Goal: Task Accomplishment & Management: Complete application form

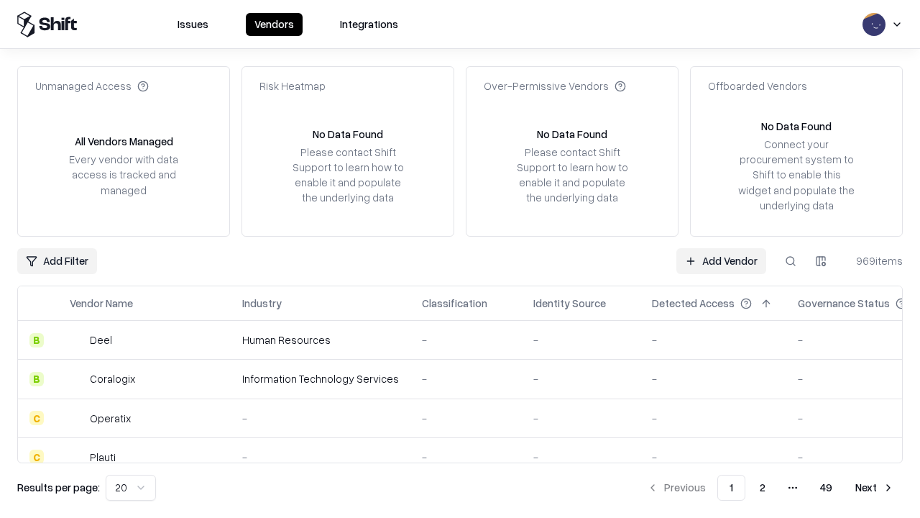
click at [721, 260] on link "Add Vendor" at bounding box center [722, 261] width 90 height 26
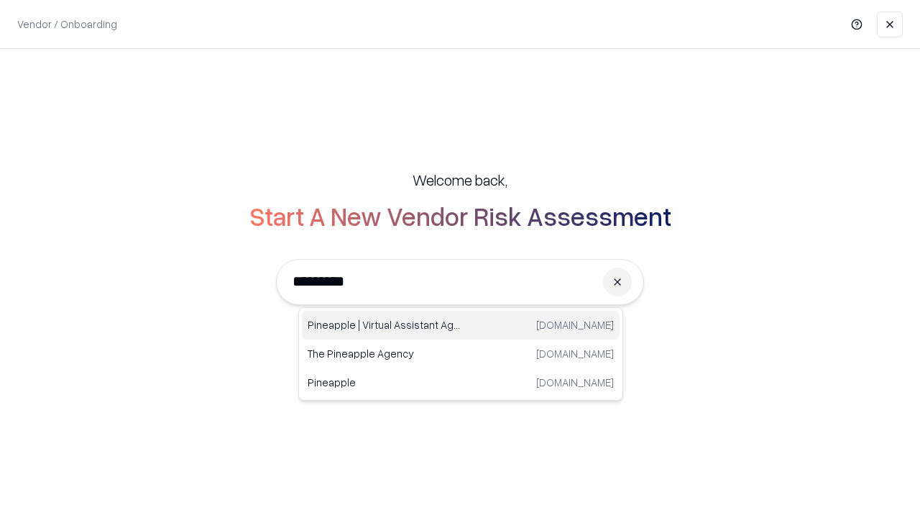
click at [461, 325] on div "Pineapple | Virtual Assistant Agency [DOMAIN_NAME]" at bounding box center [461, 325] width 318 height 29
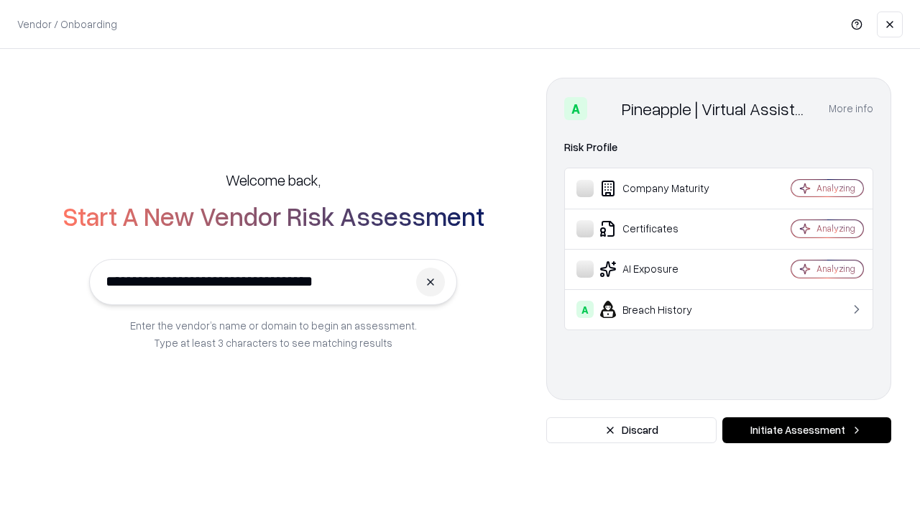
type input "**********"
click at [807, 430] on button "Initiate Assessment" at bounding box center [807, 430] width 169 height 26
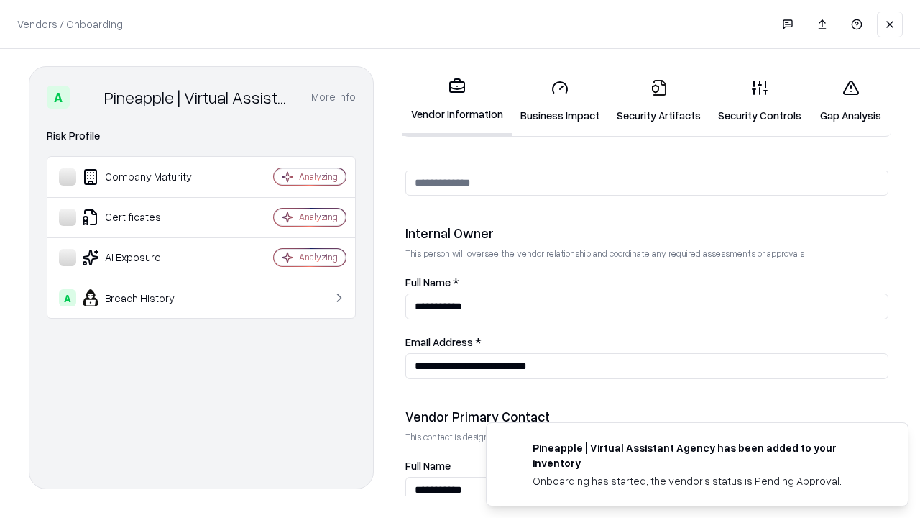
scroll to position [745, 0]
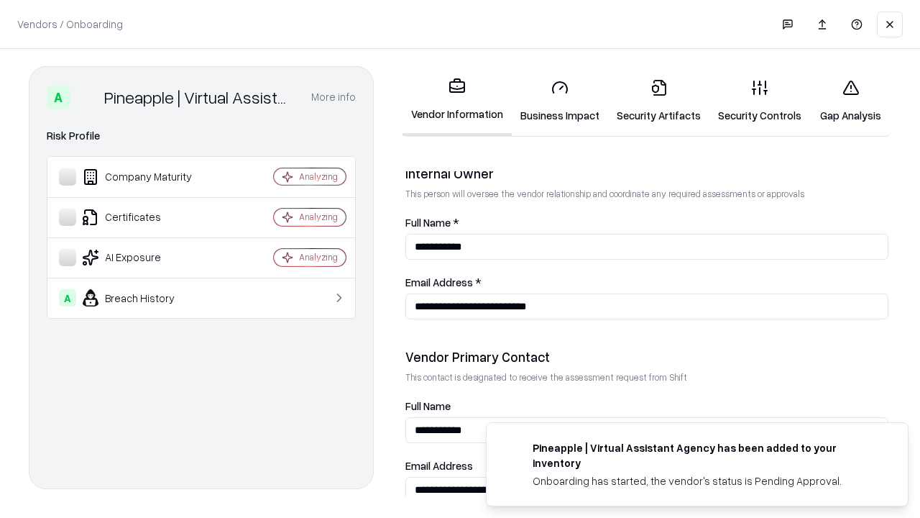
click at [560, 101] on link "Business Impact" at bounding box center [560, 101] width 96 height 67
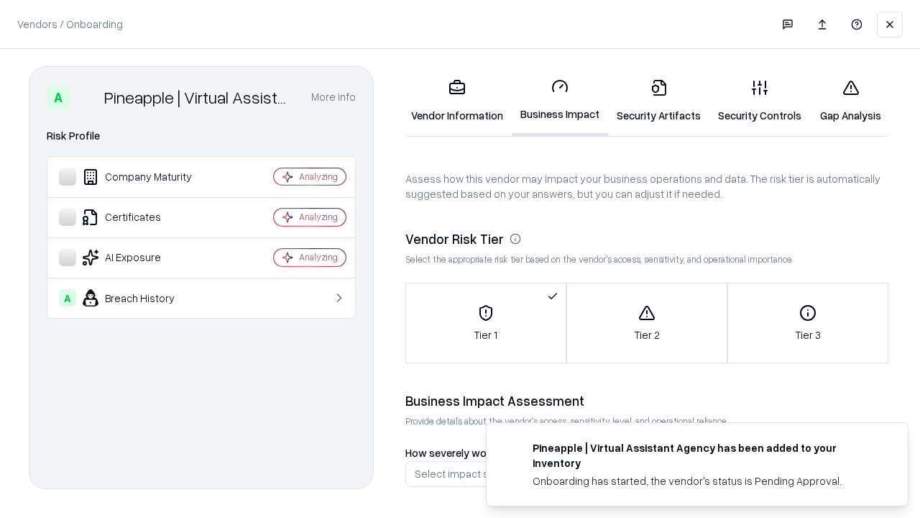
click at [659, 101] on link "Security Artifacts" at bounding box center [658, 101] width 101 height 67
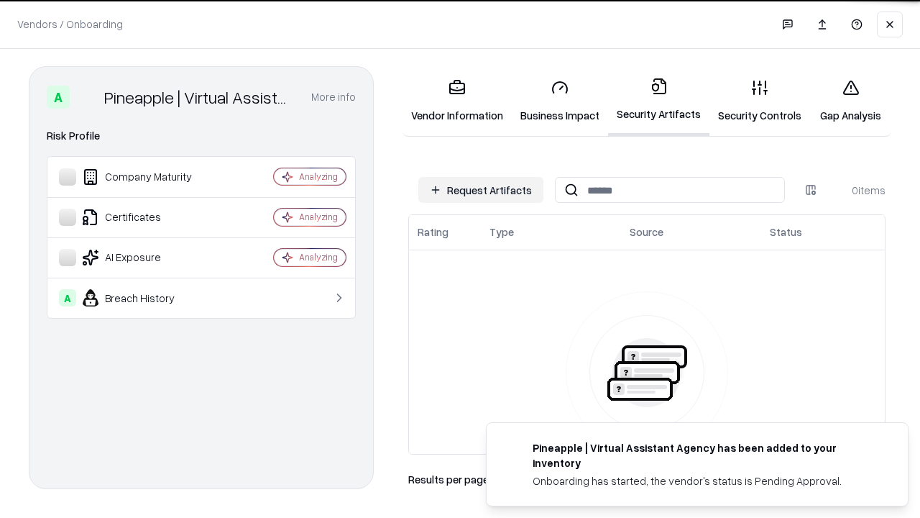
click at [481, 190] on button "Request Artifacts" at bounding box center [481, 190] width 125 height 26
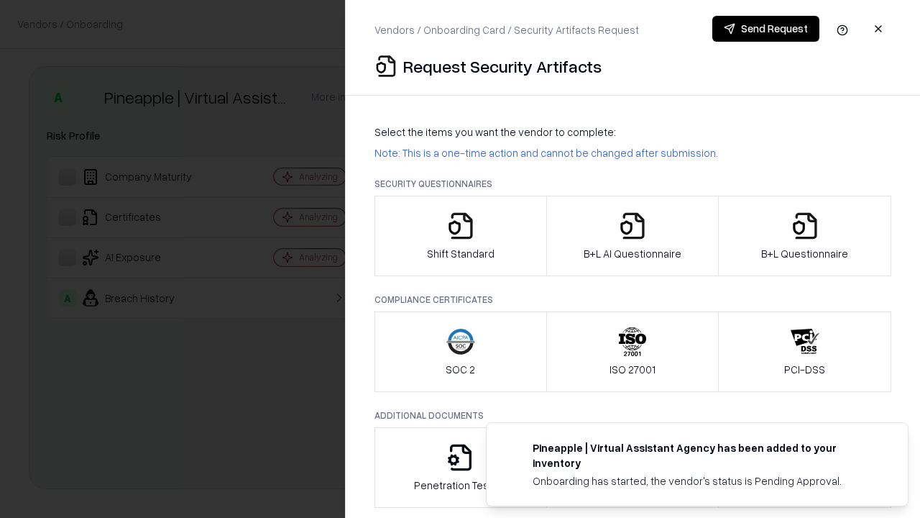
click at [460, 236] on icon "button" at bounding box center [461, 225] width 29 height 29
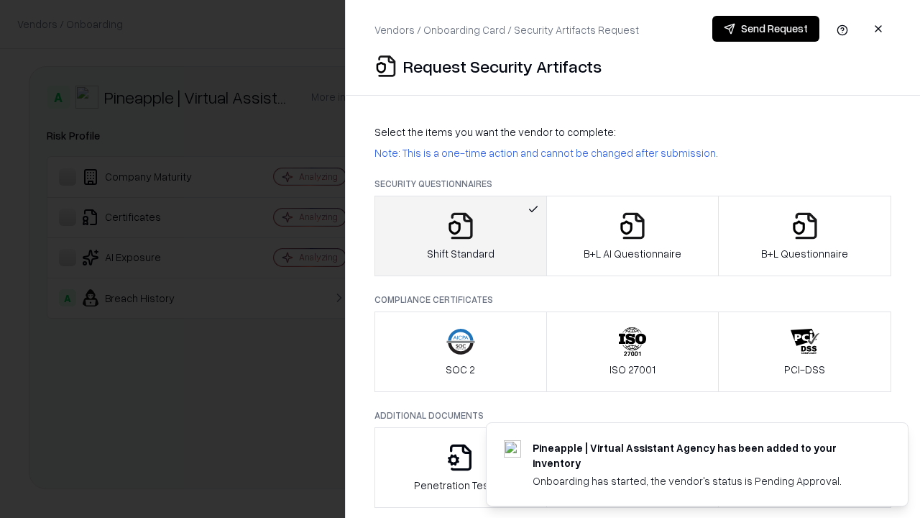
click at [766, 29] on button "Send Request" at bounding box center [766, 29] width 107 height 26
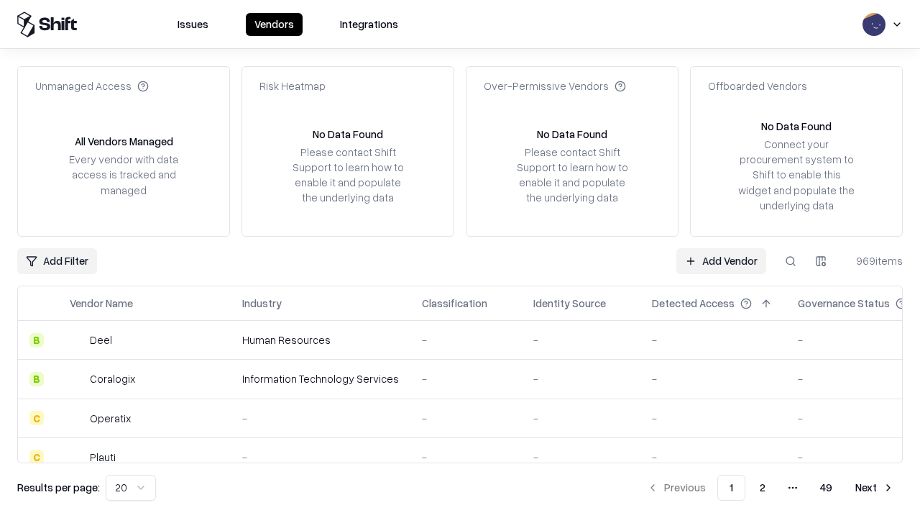
click at [791, 260] on button at bounding box center [791, 261] width 26 height 26
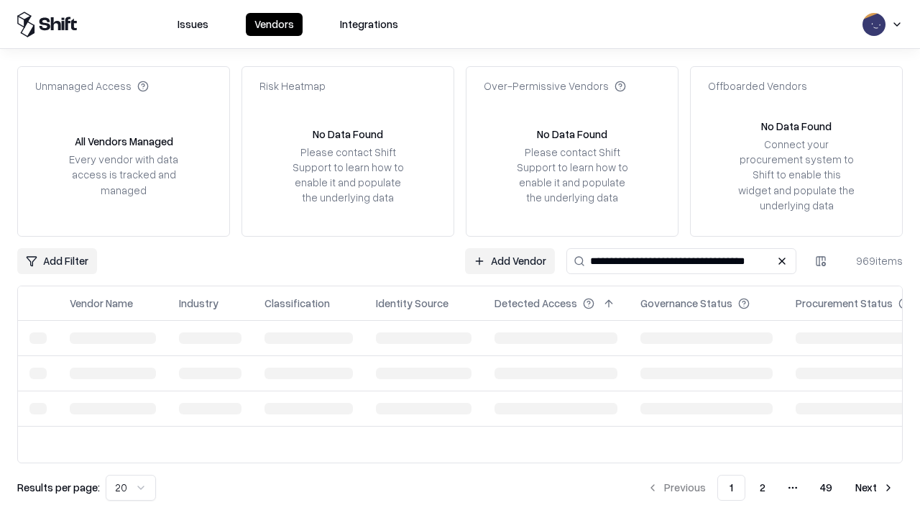
type input "**********"
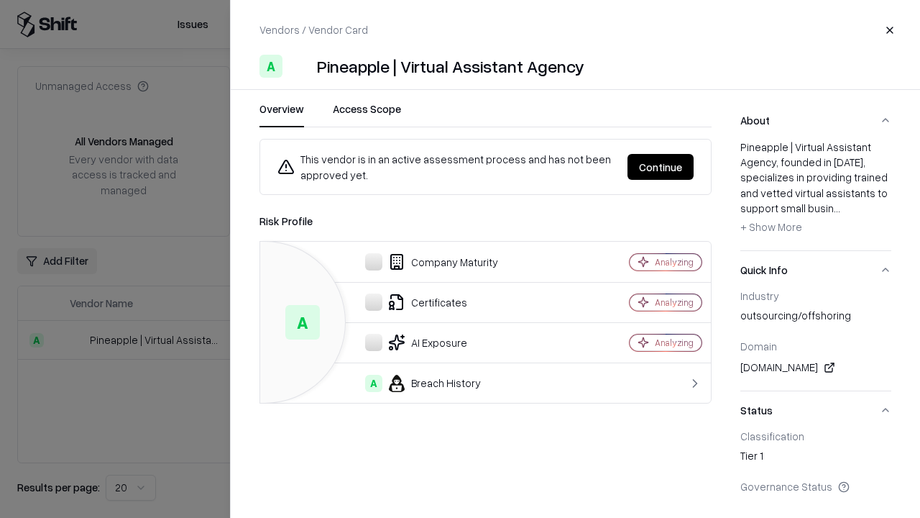
click at [661, 167] on button "Continue" at bounding box center [661, 167] width 66 height 26
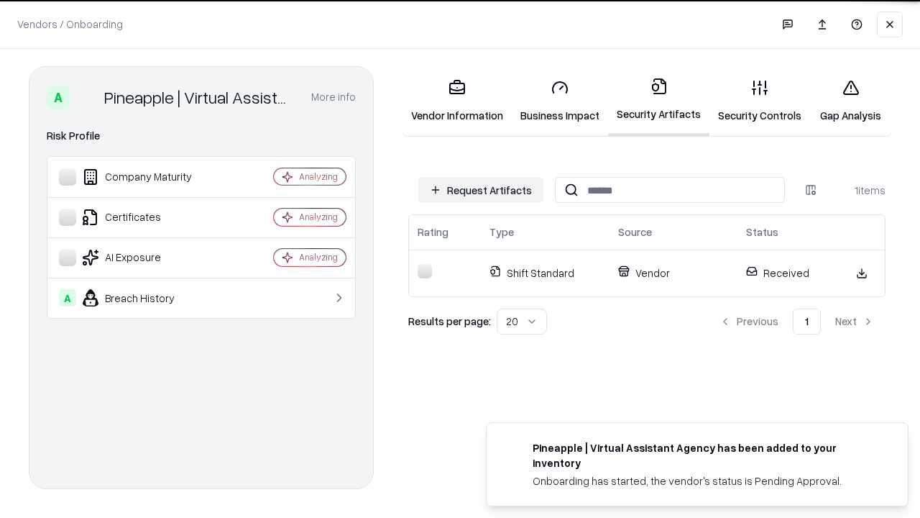
click at [760, 101] on link "Security Controls" at bounding box center [760, 101] width 101 height 67
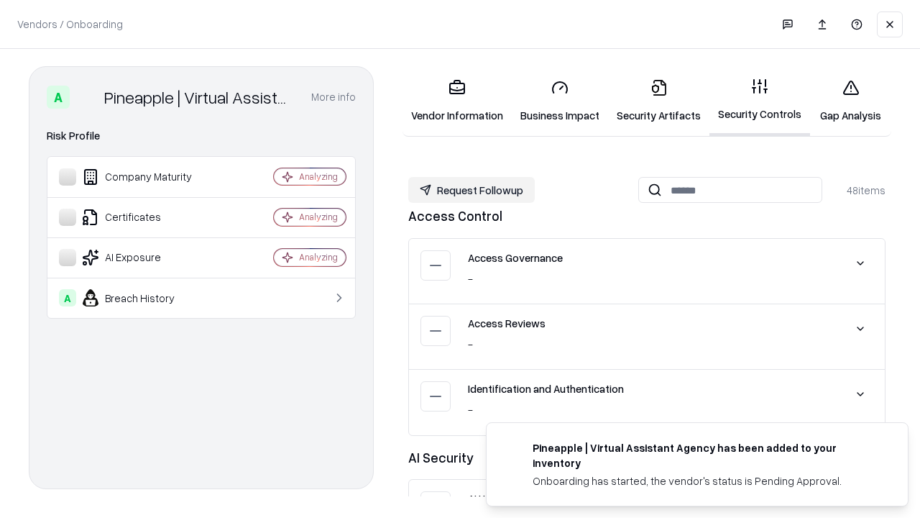
click at [472, 189] on button "Request Followup" at bounding box center [471, 190] width 127 height 26
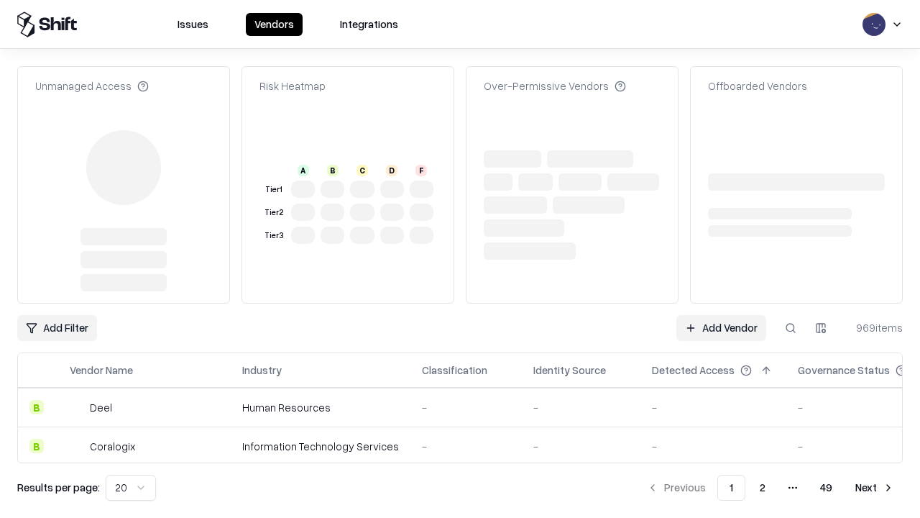
click at [721, 328] on link "Add Vendor" at bounding box center [722, 328] width 90 height 26
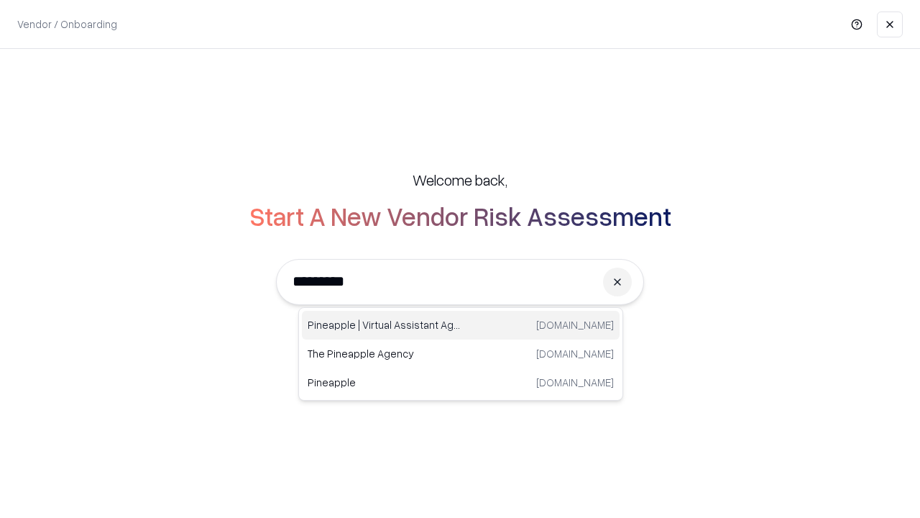
click at [461, 325] on div "Pineapple | Virtual Assistant Agency [DOMAIN_NAME]" at bounding box center [461, 325] width 318 height 29
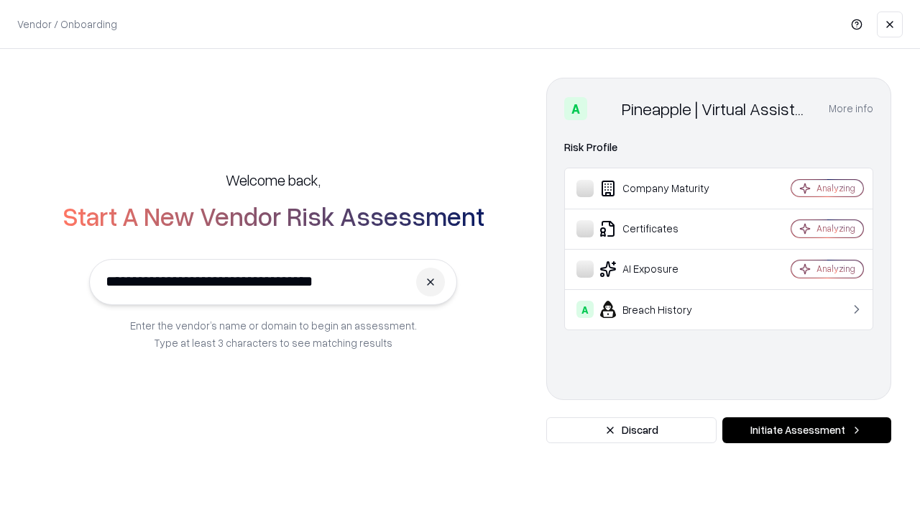
type input "**********"
click at [807, 430] on button "Initiate Assessment" at bounding box center [807, 430] width 169 height 26
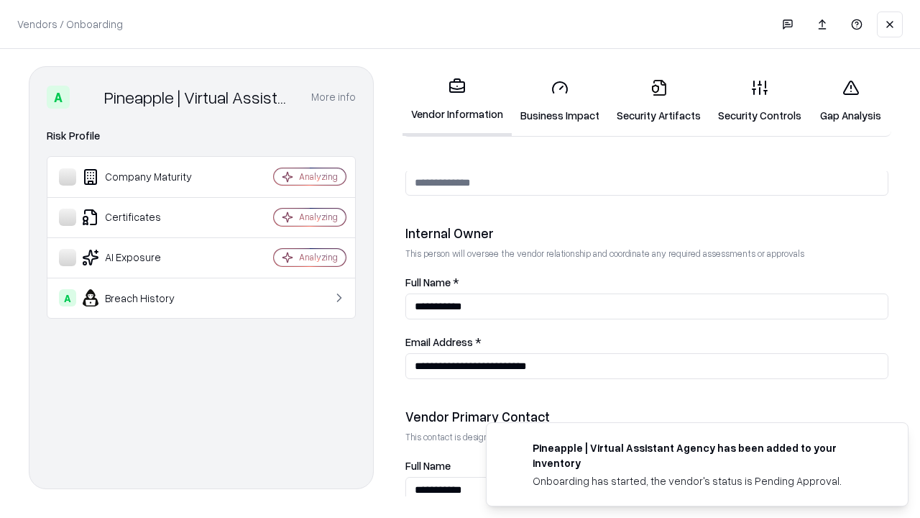
scroll to position [745, 0]
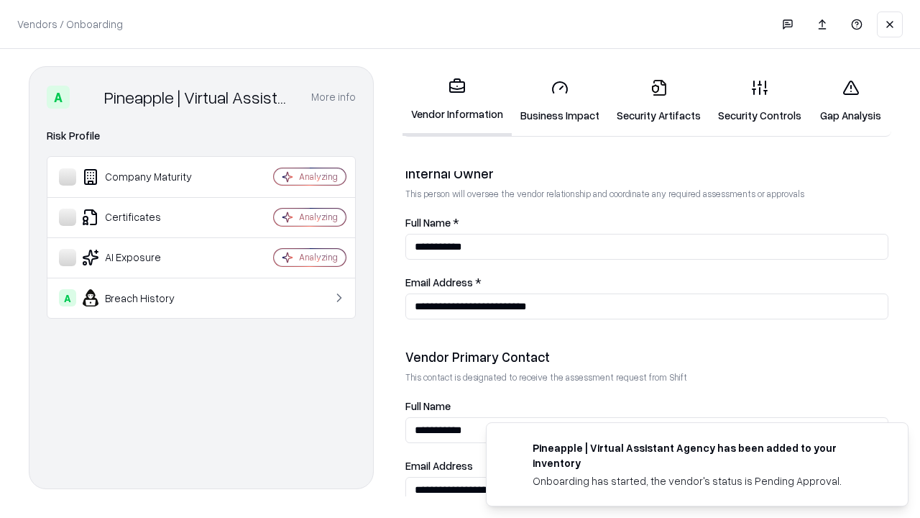
click at [851, 101] on link "Gap Analysis" at bounding box center [850, 101] width 81 height 67
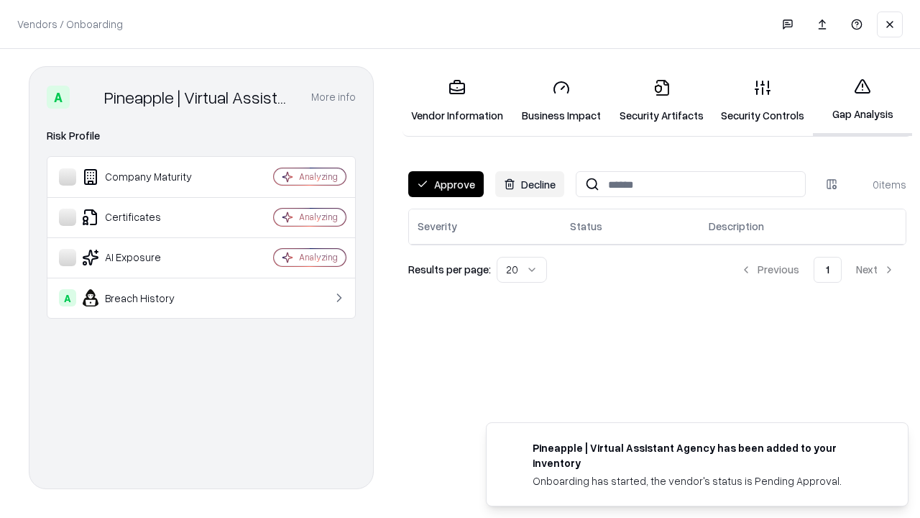
click at [446, 184] on button "Approve" at bounding box center [446, 184] width 76 height 26
